Goal: Check status: Check status

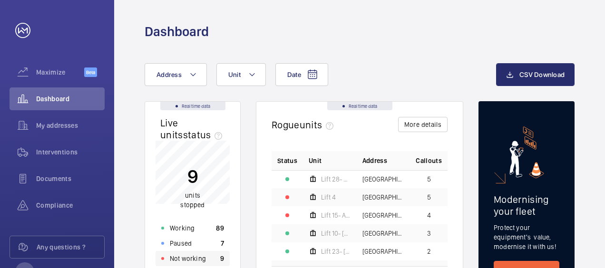
click at [192, 257] on p "Not working" at bounding box center [188, 259] width 36 height 10
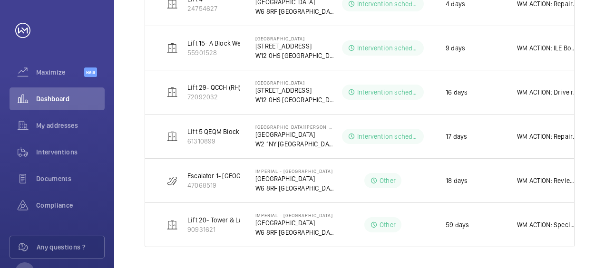
scroll to position [354, 0]
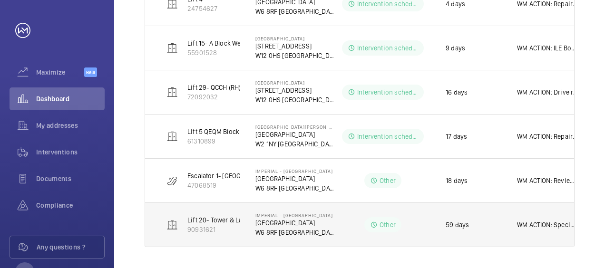
click at [551, 223] on p "WM ACTION: Specialist re-attended [DATE] for more info - awaiting report from t…" at bounding box center [547, 225] width 61 height 10
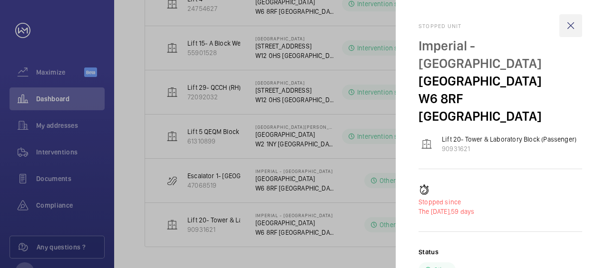
click at [571, 27] on wm-front-icon-button at bounding box center [571, 25] width 23 height 23
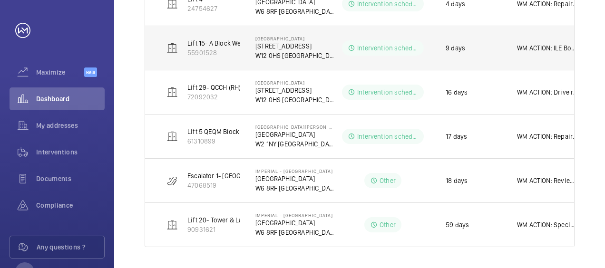
click at [332, 63] on td "[GEOGRAPHIC_DATA] [STREET_ADDRESS]" at bounding box center [287, 48] width 95 height 44
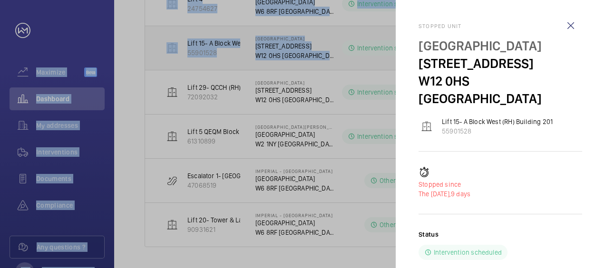
click at [332, 63] on mat-sidenav-container "Maximize Beta Dashboard My addresses Interventions Documents Compliance Any que…" at bounding box center [302, 134] width 605 height 268
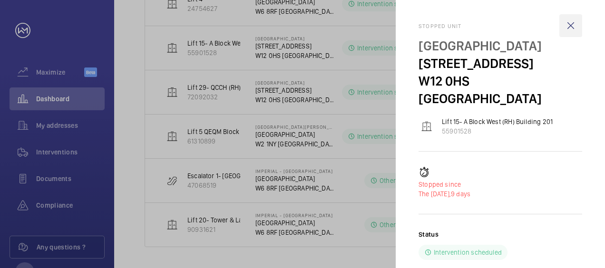
click at [574, 27] on wm-front-icon-button at bounding box center [571, 25] width 23 height 23
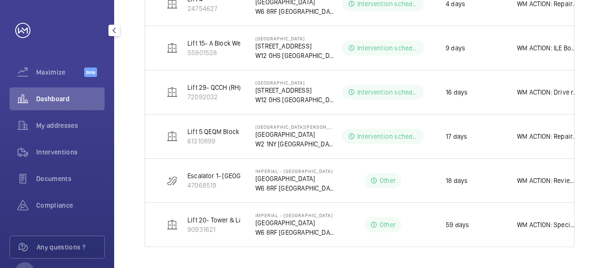
click at [56, 96] on span "Dashboard" at bounding box center [70, 99] width 69 height 10
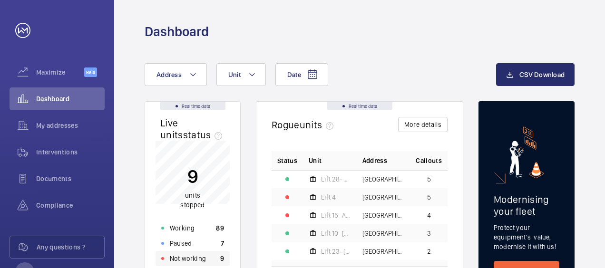
click at [194, 258] on p "Not working" at bounding box center [188, 259] width 36 height 10
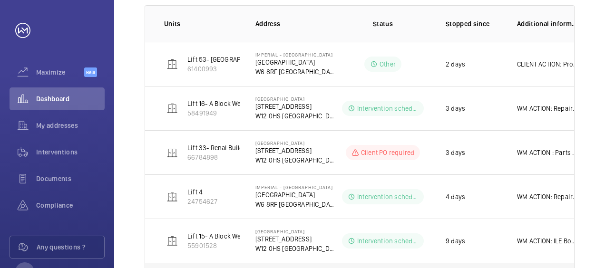
scroll to position [145, 0]
